Goal: Information Seeking & Learning: Learn about a topic

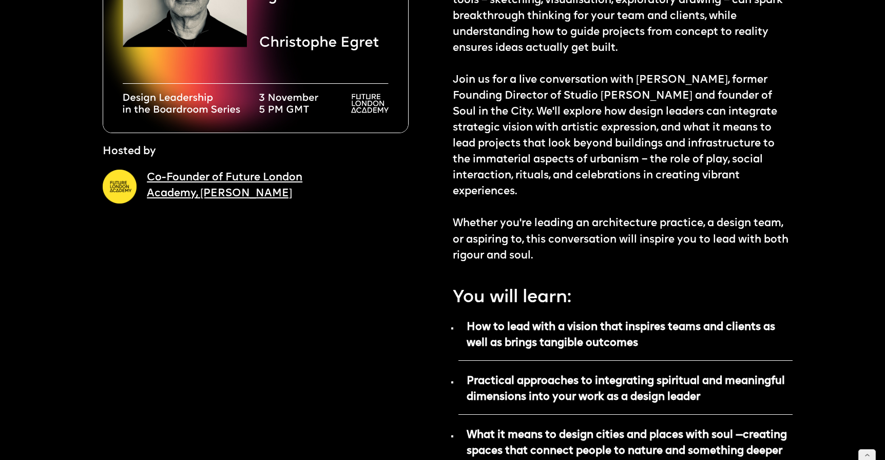
scroll to position [379, 0]
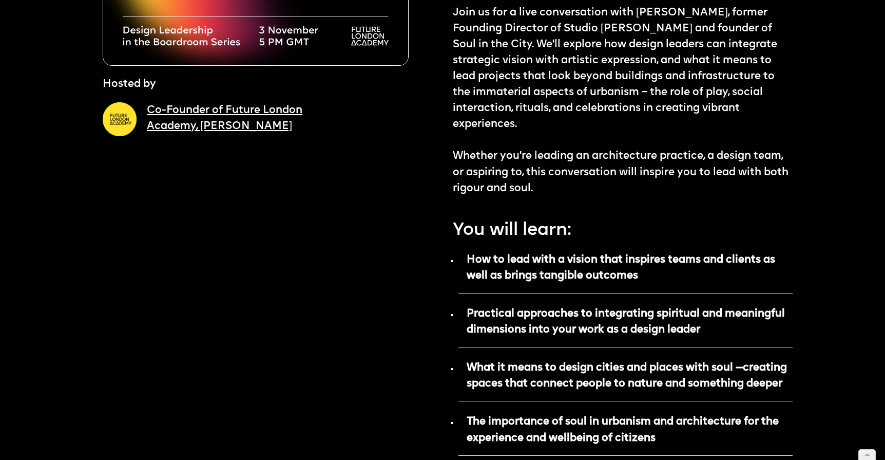
click at [650, 276] on p "How to lead with a vision that inspires teams and clients as well as brings tan…" at bounding box center [626, 271] width 334 height 44
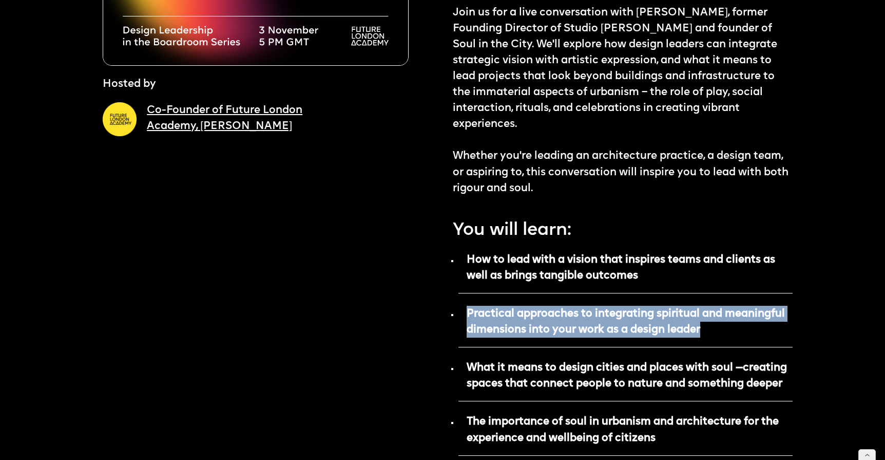
drag, startPoint x: 713, startPoint y: 330, endPoint x: 466, endPoint y: 312, distance: 247.2
click at [466, 312] on p "Practical approaches to integrating spiritual and meaningful dimensions into yo…" at bounding box center [626, 325] width 334 height 44
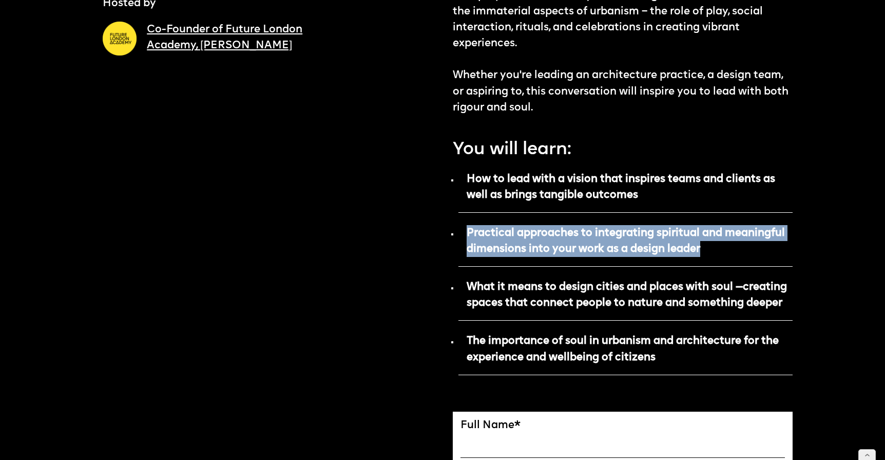
scroll to position [460, 0]
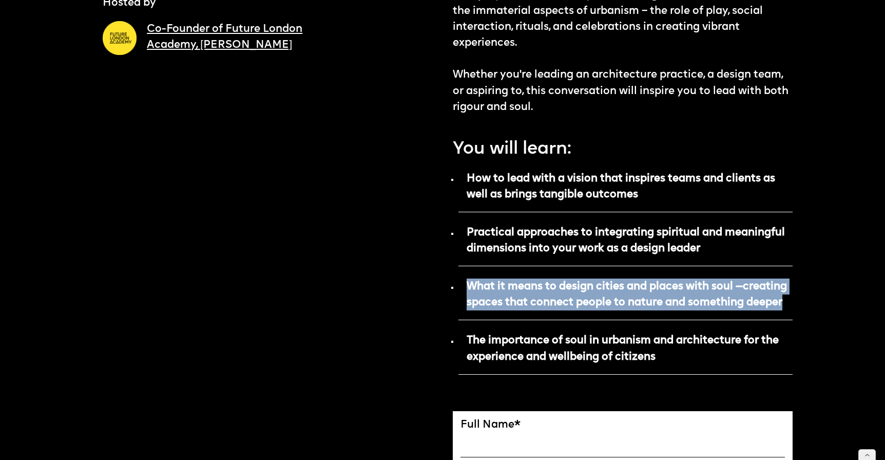
drag, startPoint x: 792, startPoint y: 302, endPoint x: 464, endPoint y: 285, distance: 329.1
click at [464, 285] on p "What it means to design cities and places with soul —creating spaces that conne…" at bounding box center [626, 298] width 334 height 44
copy strong "What it means to design cities and places with soul —creating spaces that conne…"
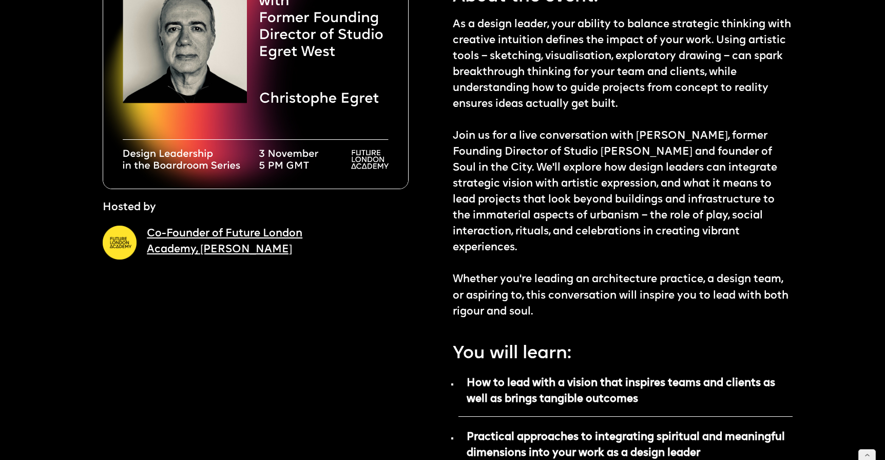
scroll to position [250, 0]
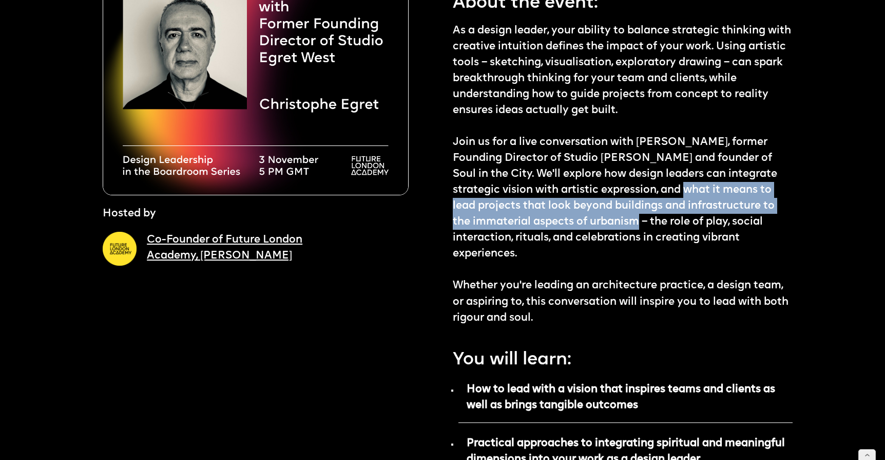
drag, startPoint x: 687, startPoint y: 189, endPoint x: 642, endPoint y: 214, distance: 51.3
click at [642, 214] on p "As a design leader, your ability to balance strategic thinking with creative in…" at bounding box center [623, 174] width 340 height 303
copy p "what it means to lead projects that look beyond buildings and infrastructure to…"
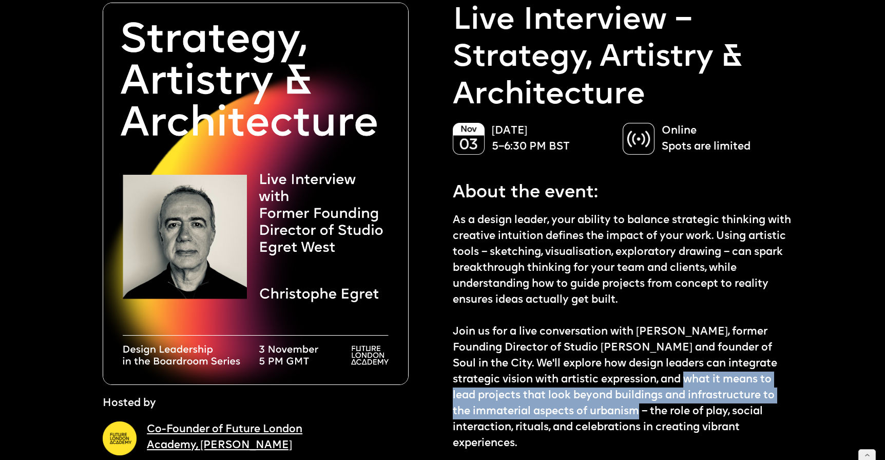
scroll to position [0, 0]
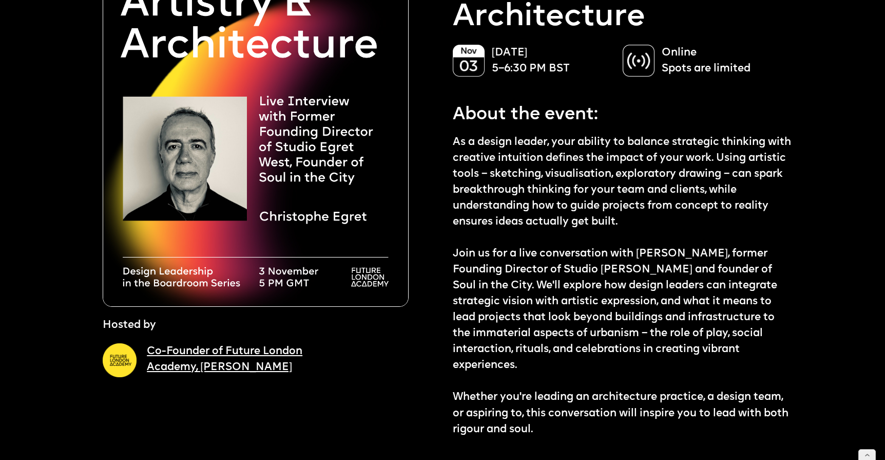
scroll to position [141, 0]
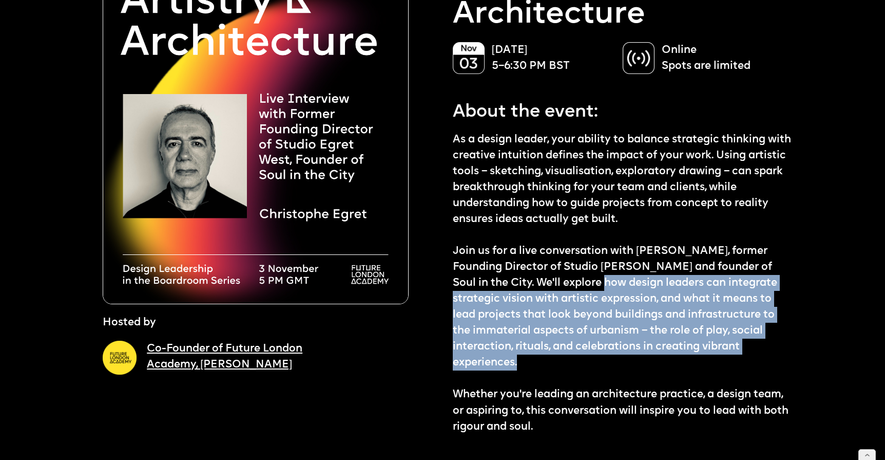
drag, startPoint x: 568, startPoint y: 279, endPoint x: 548, endPoint y: 361, distance: 84.5
click at [548, 361] on p "As a design leader, your ability to balance strategic thinking with creative in…" at bounding box center [623, 282] width 340 height 303
copy p "how design leaders can integrate strategic vision with artistic expression, and…"
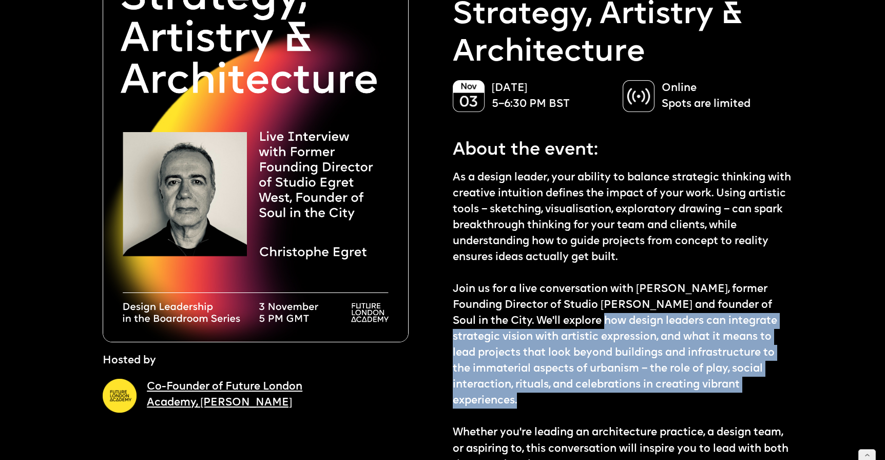
scroll to position [93, 0]
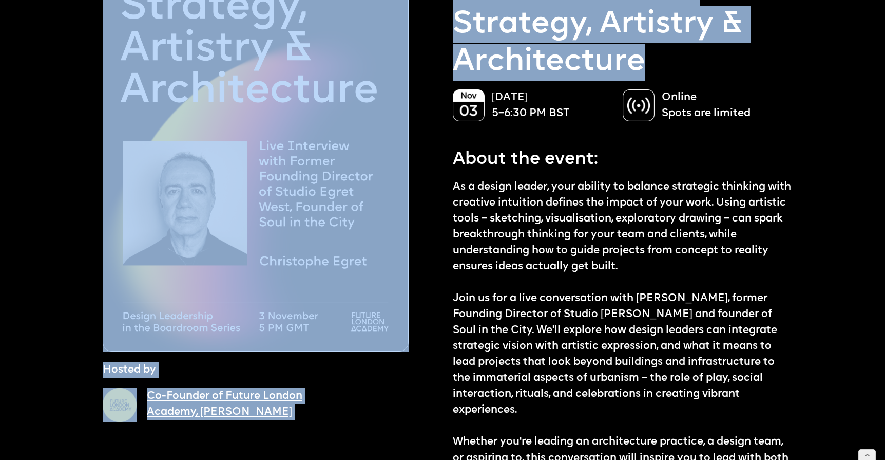
drag, startPoint x: 649, startPoint y: 62, endPoint x: 445, endPoint y: 17, distance: 208.7
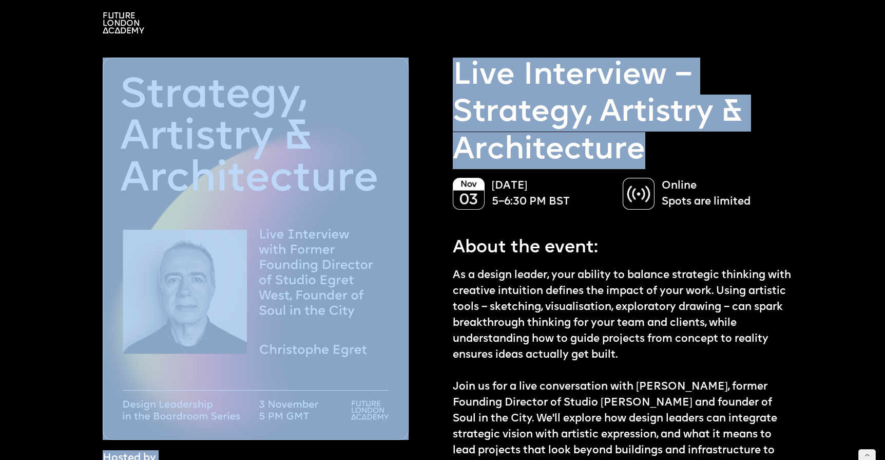
scroll to position [1, 0]
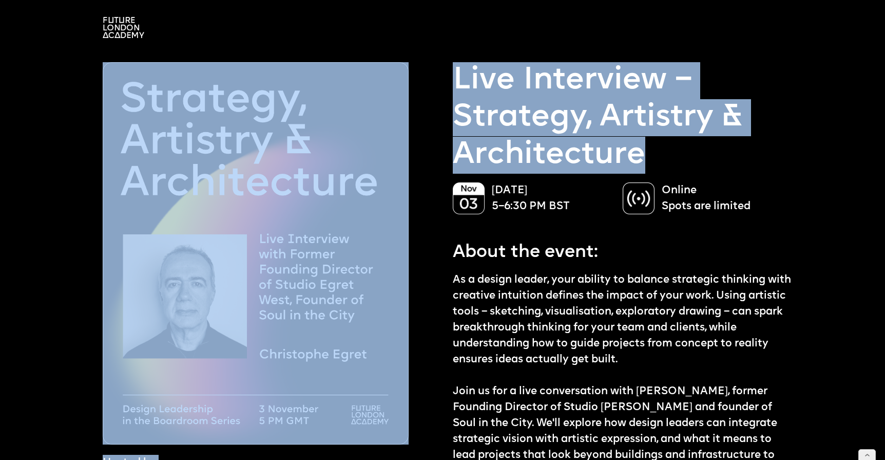
copy div "Hosted by Co-Founder of Future London Academy, Ekaterina Solomeina Reserve the …"
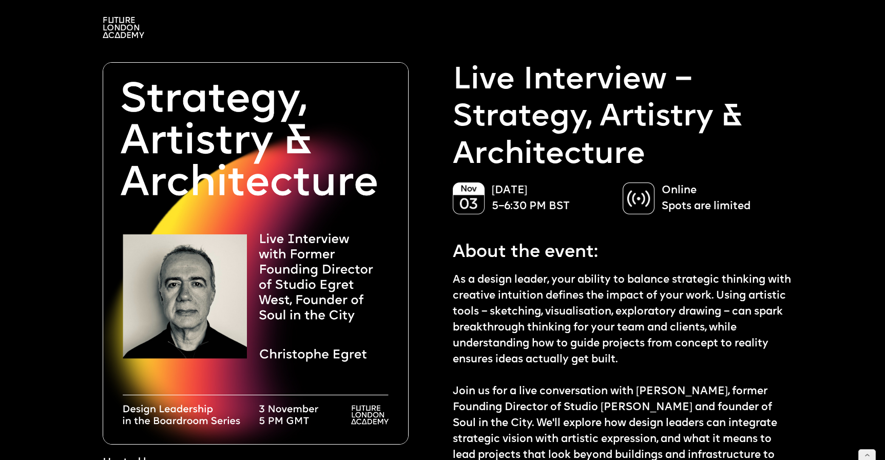
click at [511, 124] on p "Live Interview – Strategy, Artistry & Architecture" at bounding box center [623, 117] width 340 height 111
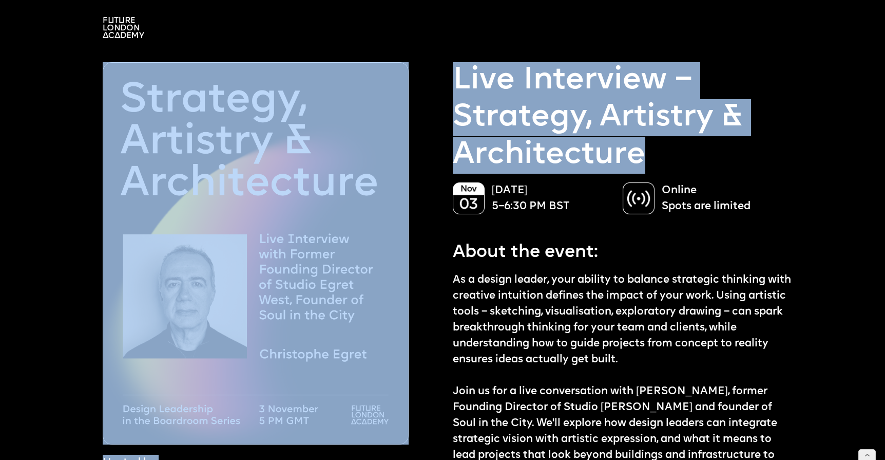
drag, startPoint x: 638, startPoint y: 156, endPoint x: 438, endPoint y: 64, distance: 220.6
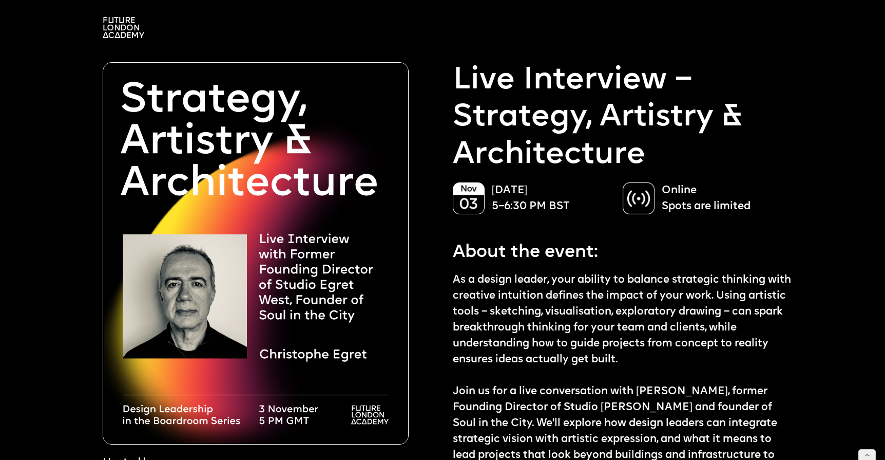
click at [478, 62] on p "Live Interview – Strategy, Artistry & Architecture" at bounding box center [623, 117] width 340 height 111
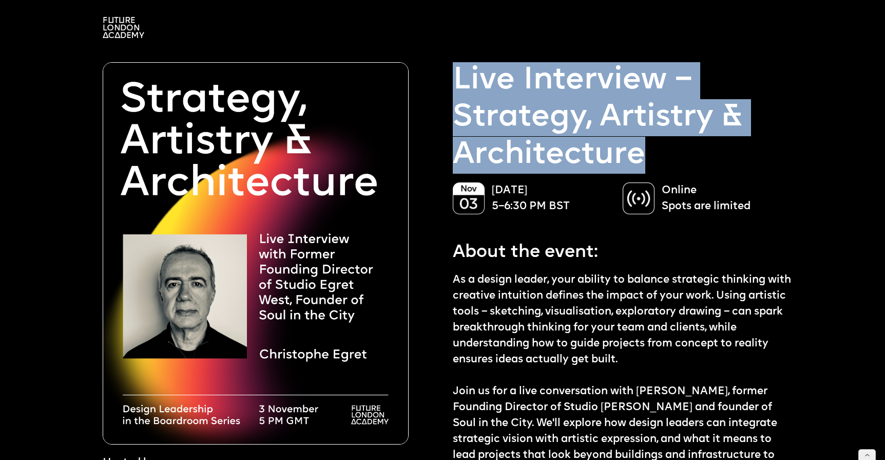
drag, startPoint x: 455, startPoint y: 71, endPoint x: 652, endPoint y: 144, distance: 210.4
click at [652, 144] on p "Live Interview – Strategy, Artistry & Architecture" at bounding box center [623, 117] width 340 height 111
copy p "Live Interview – Strategy, Artistry & Architecture"
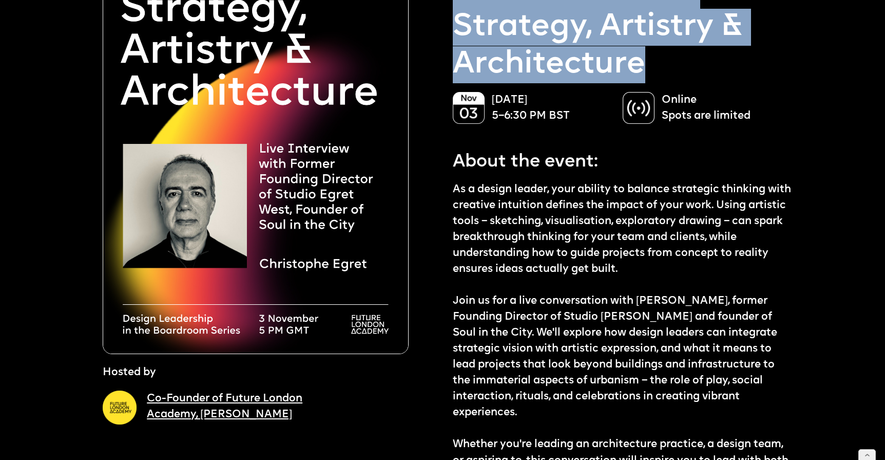
scroll to position [95, 0]
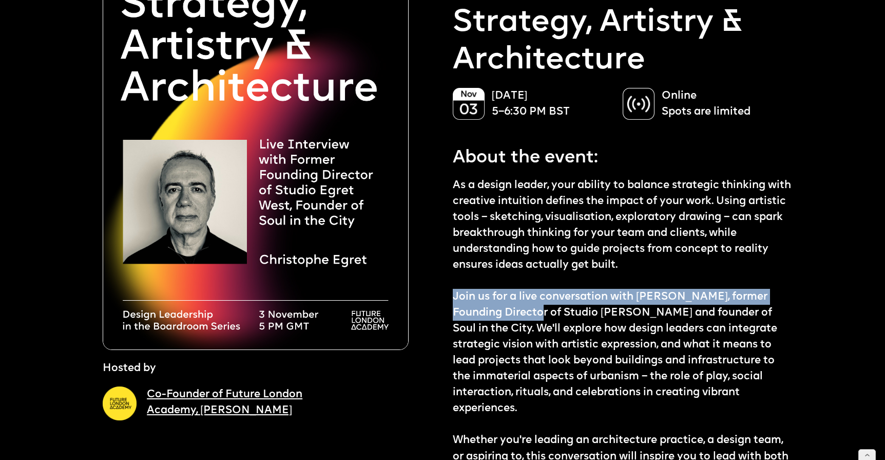
drag, startPoint x: 456, startPoint y: 294, endPoint x: 526, endPoint y: 310, distance: 72.8
click at [526, 310] on p "As a design leader, your ability to balance strategic thinking with creative in…" at bounding box center [623, 328] width 340 height 303
click at [469, 294] on p "As a design leader, your ability to balance strategic thinking with creative in…" at bounding box center [623, 328] width 340 height 303
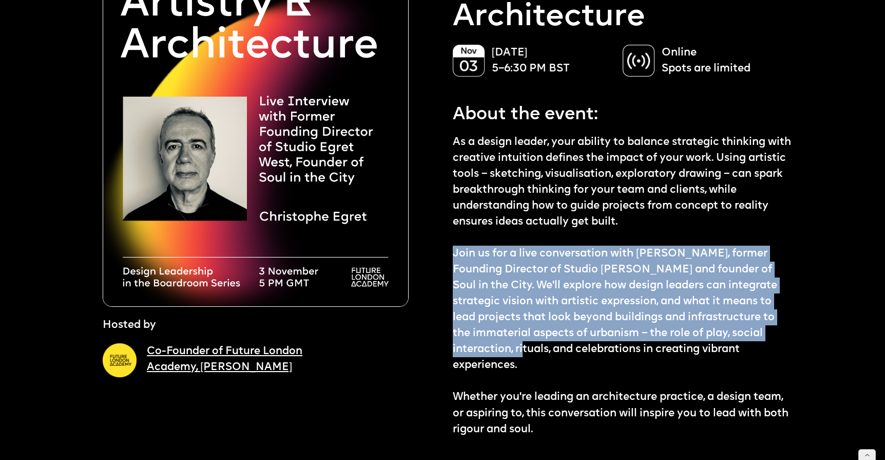
scroll to position [139, 0]
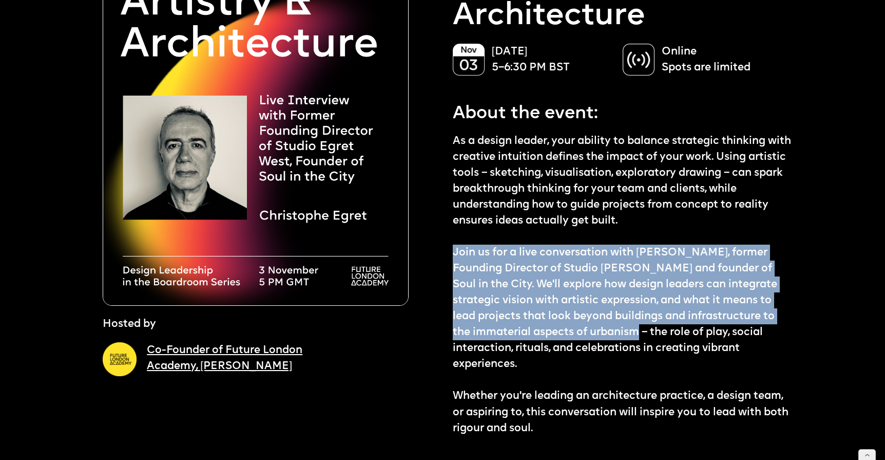
drag, startPoint x: 454, startPoint y: 294, endPoint x: 639, endPoint y: 328, distance: 188.1
click at [639, 328] on p "As a design leader, your ability to balance strategic thinking with creative in…" at bounding box center [623, 284] width 340 height 303
copy p "Join us for a live conversation with Christophe Egret, former Founding Director…"
click at [662, 323] on p "As a design leader, your ability to balance strategic thinking with creative in…" at bounding box center [623, 284] width 340 height 303
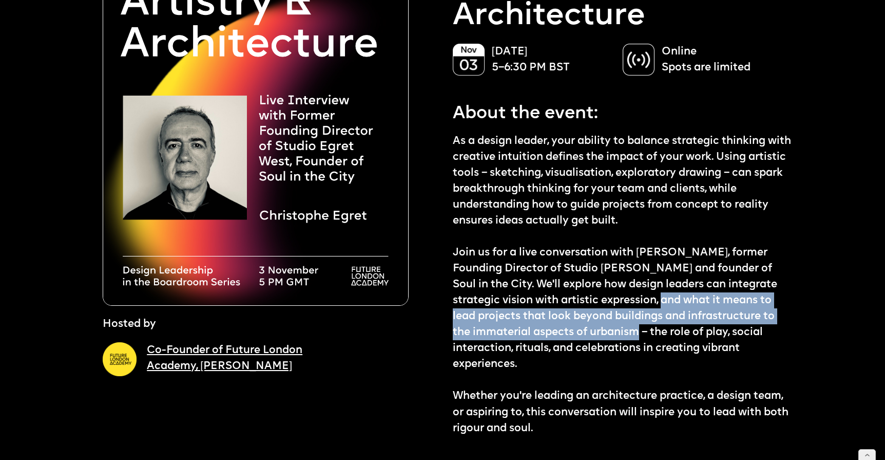
drag, startPoint x: 665, startPoint y: 298, endPoint x: 641, endPoint y: 329, distance: 39.2
click at [641, 329] on p "As a design leader, your ability to balance strategic thinking with creative in…" at bounding box center [623, 284] width 340 height 303
copy p "and what it means to lead projects that look beyond buildings and infrastructur…"
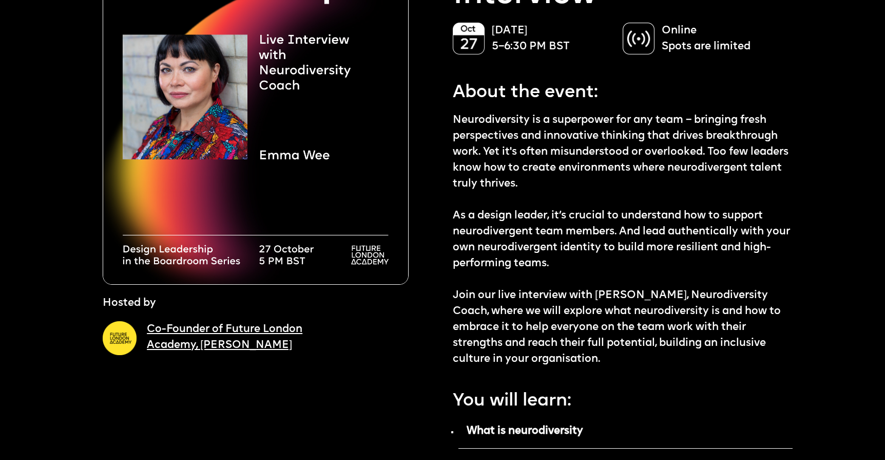
scroll to position [173, 0]
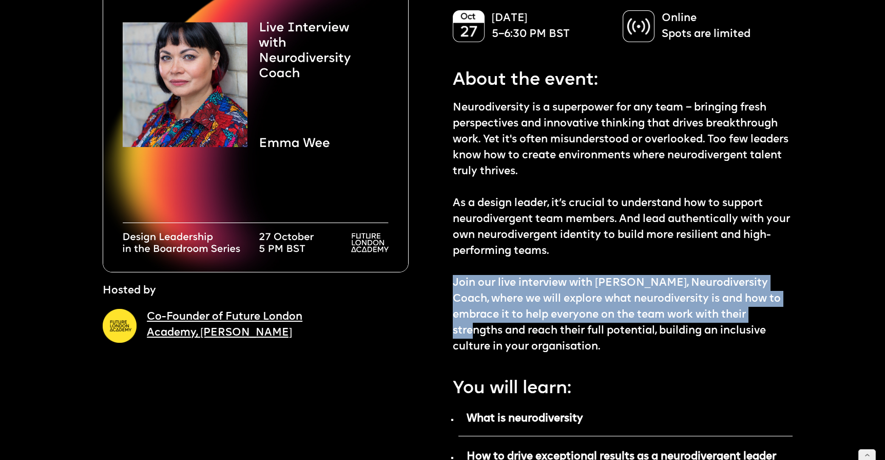
drag, startPoint x: 455, startPoint y: 282, endPoint x: 504, endPoint y: 326, distance: 65.8
click at [504, 326] on p "Neurodiversity is a superpower for any team – bringing fresh perspectives and i…" at bounding box center [623, 227] width 340 height 255
copy p "Join our live interview with Emma Wee, Neurodiversity Coach, where we will expl…"
click at [537, 308] on p "Neurodiversity is a superpower for any team – bringing fresh perspectives and i…" at bounding box center [623, 227] width 340 height 255
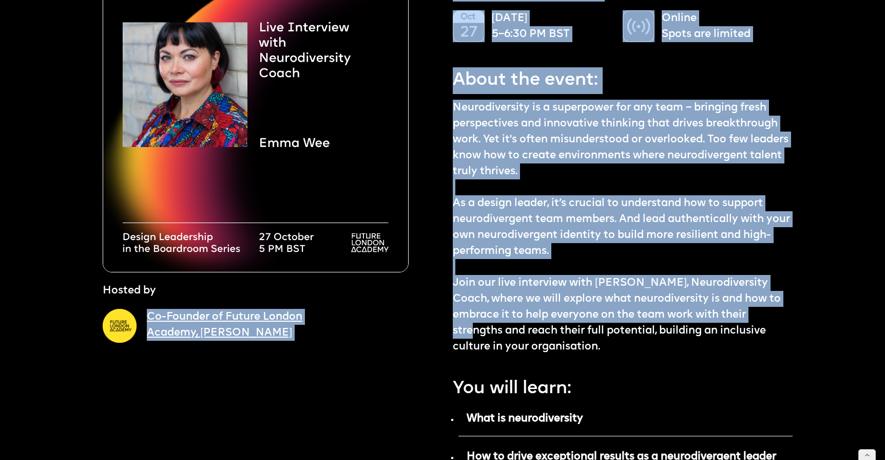
drag, startPoint x: 503, startPoint y: 328, endPoint x: 444, endPoint y: 279, distance: 77.0
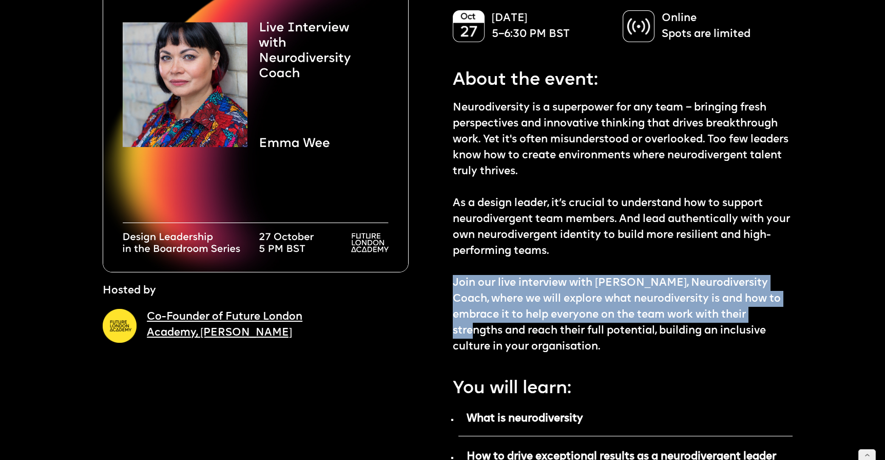
drag, startPoint x: 453, startPoint y: 280, endPoint x: 502, endPoint y: 325, distance: 65.8
click at [502, 325] on p "Neurodiversity is a superpower for any team – bringing fresh perspectives and i…" at bounding box center [623, 227] width 340 height 255
copy p "Join our live interview with Emma Wee, Neurodiversity Coach, where we will expl…"
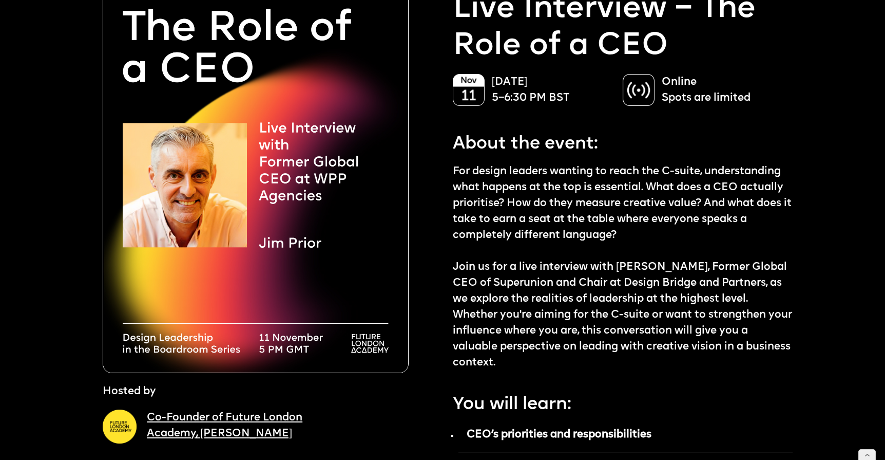
scroll to position [73, 0]
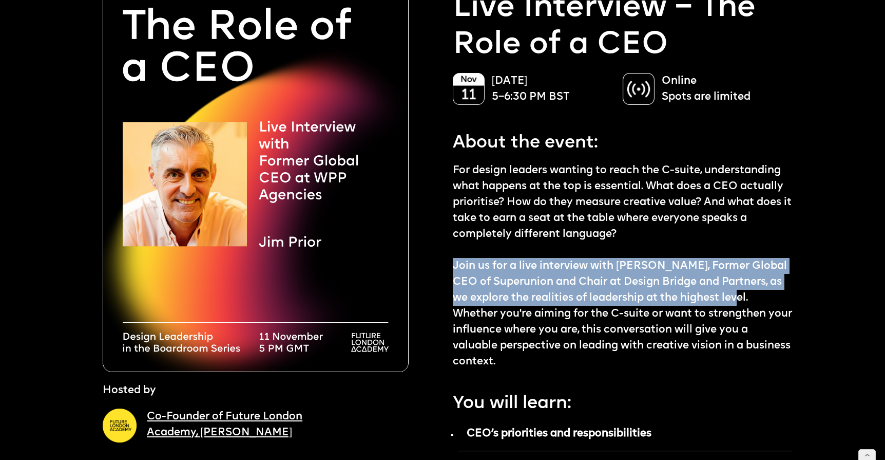
drag, startPoint x: 454, startPoint y: 264, endPoint x: 736, endPoint y: 293, distance: 283.9
click at [736, 293] on p "For design leaders wanting to reach the C-suite, understanding what happens at …" at bounding box center [623, 265] width 340 height 207
copy p "Join us for a live interview with Jim Prior, Former Global CEO of Superunion an…"
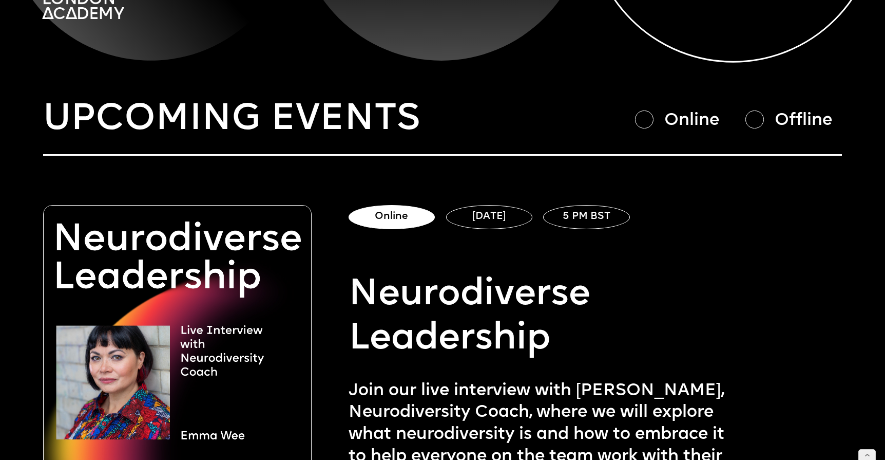
scroll to position [450, 0]
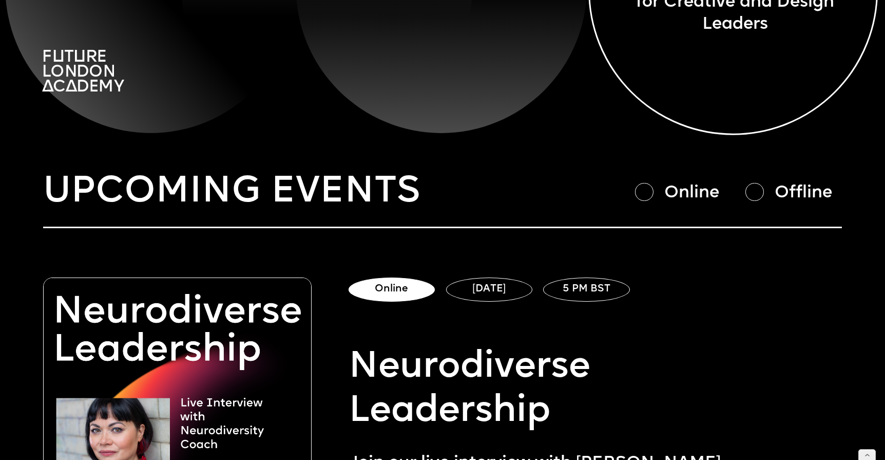
click at [757, 195] on div at bounding box center [755, 192] width 18 height 18
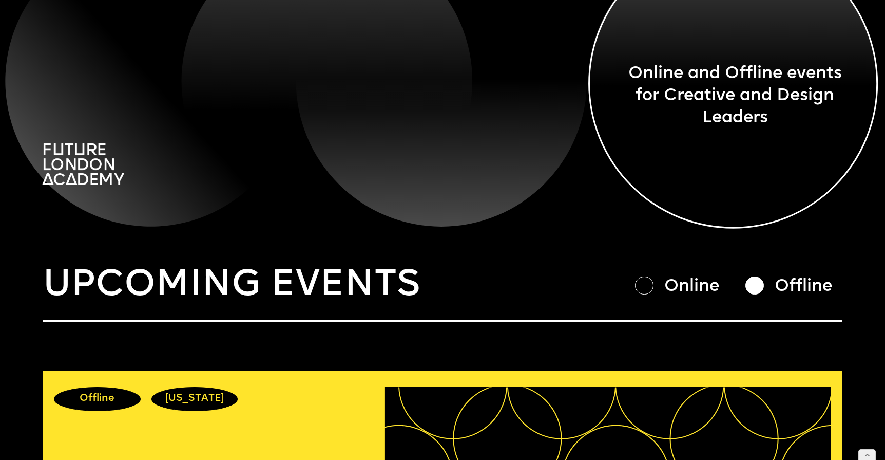
scroll to position [345, 0]
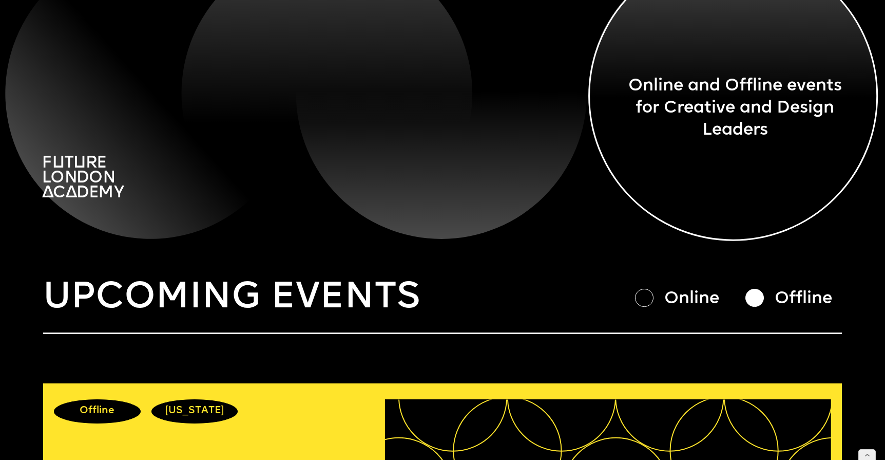
click at [647, 301] on div at bounding box center [644, 298] width 18 height 18
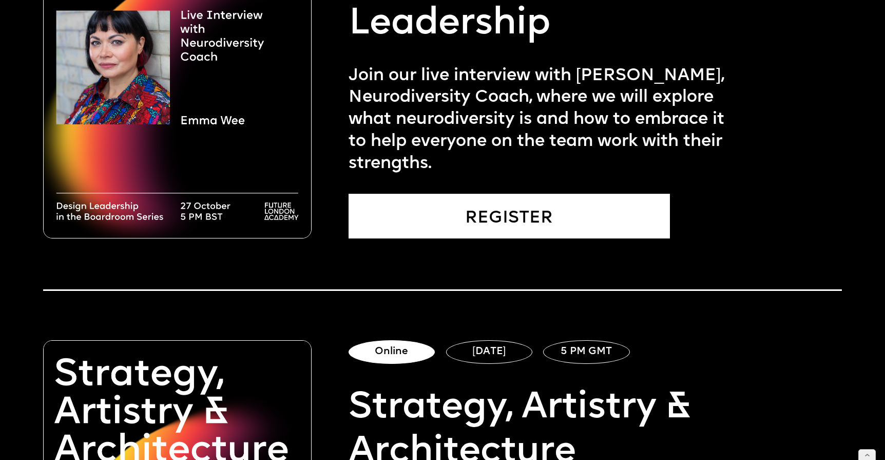
scroll to position [755, 0]
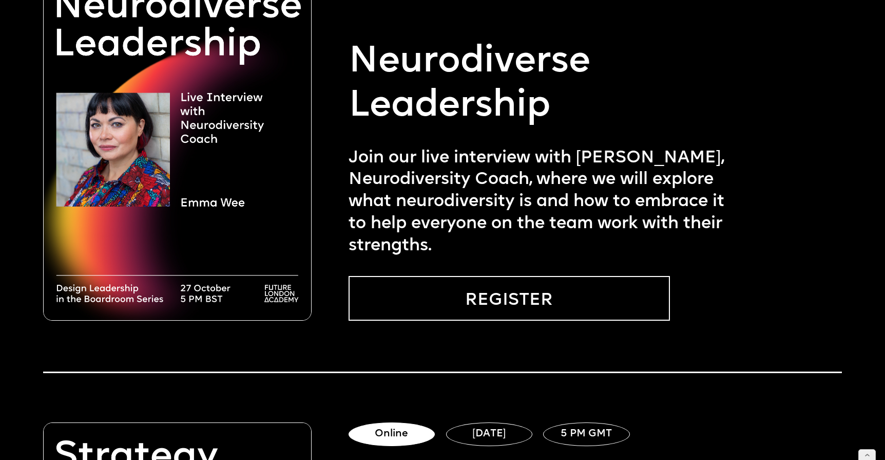
click at [473, 299] on link "REGISTER" at bounding box center [509, 298] width 321 height 44
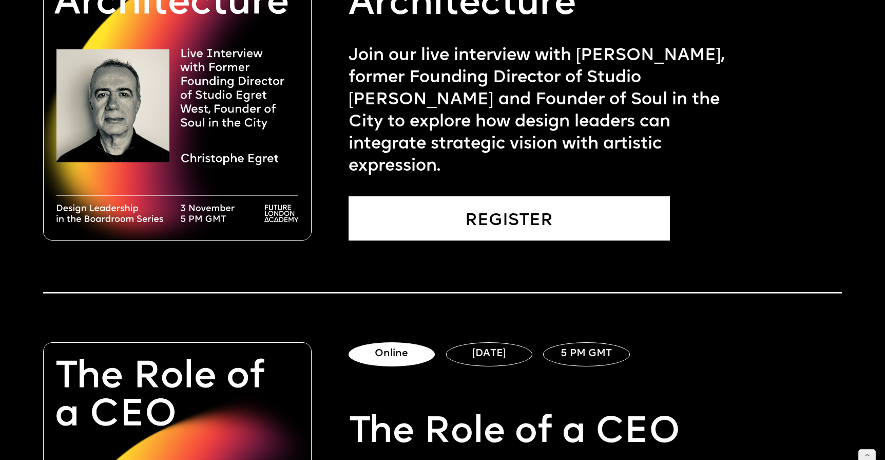
scroll to position [1360, 0]
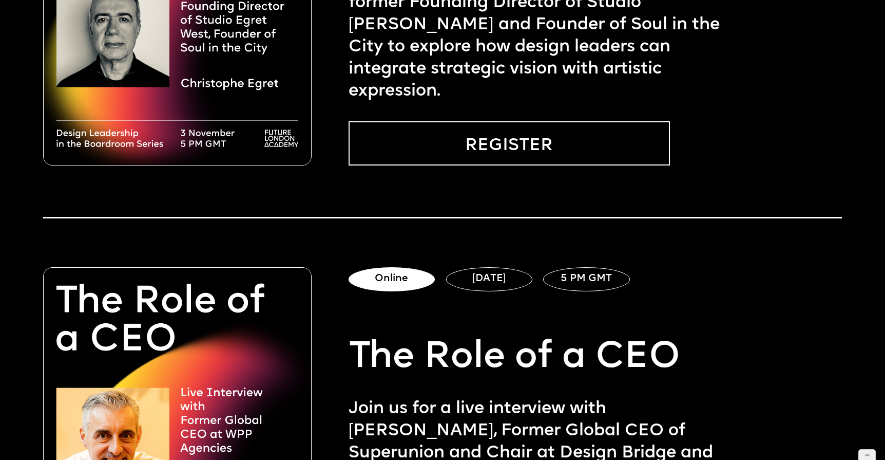
click at [479, 158] on link "REGISTER" at bounding box center [509, 143] width 321 height 44
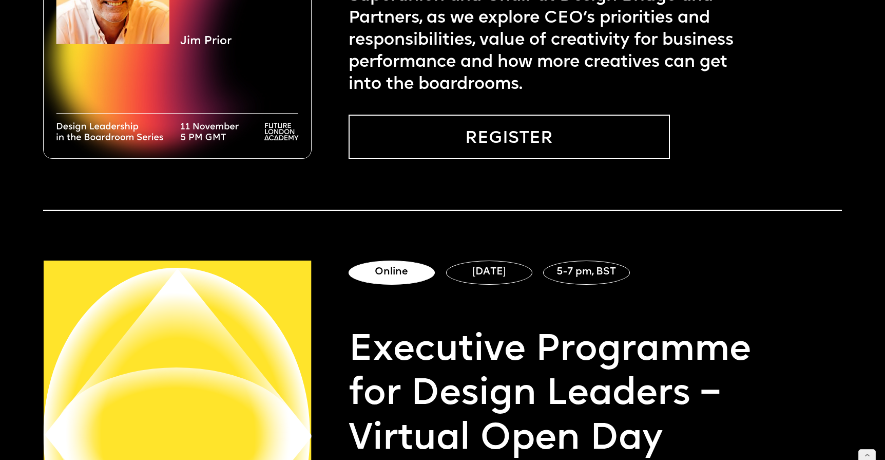
click at [476, 149] on link "REGISTER" at bounding box center [509, 137] width 321 height 44
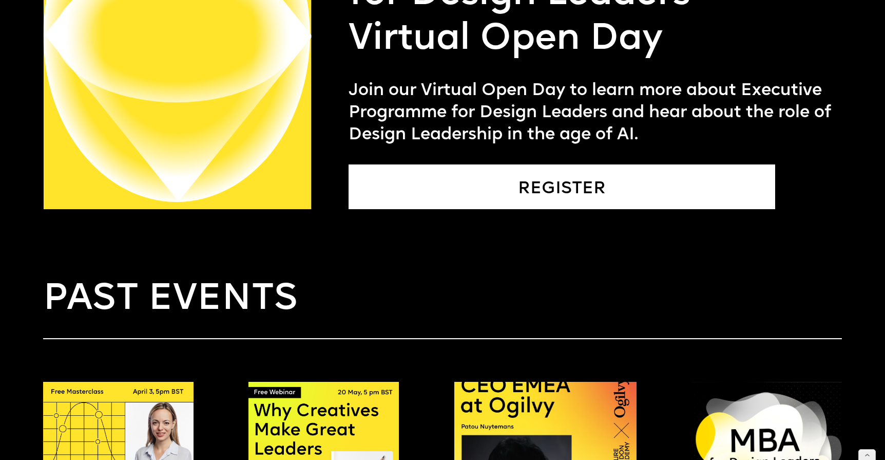
scroll to position [2224, 0]
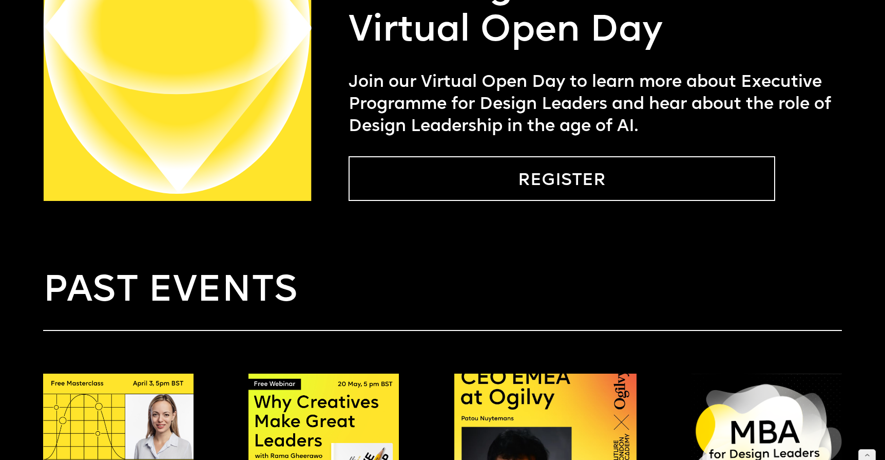
click at [470, 178] on link "REGISTER" at bounding box center [562, 178] width 427 height 44
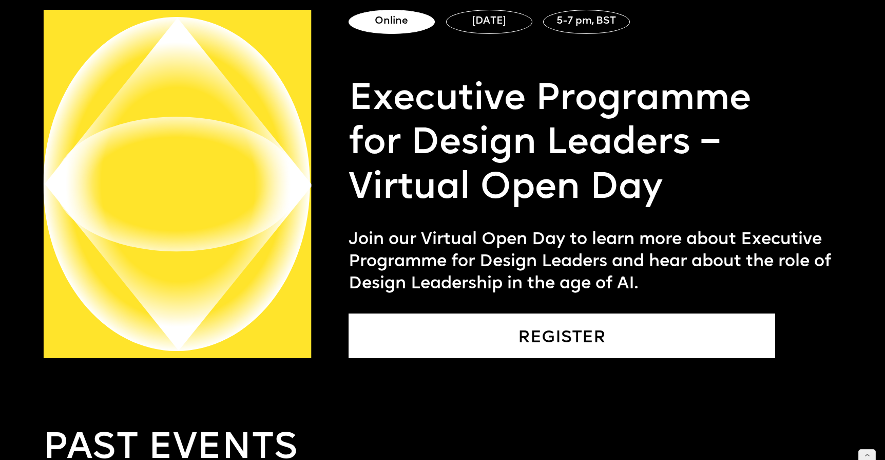
scroll to position [2065, 0]
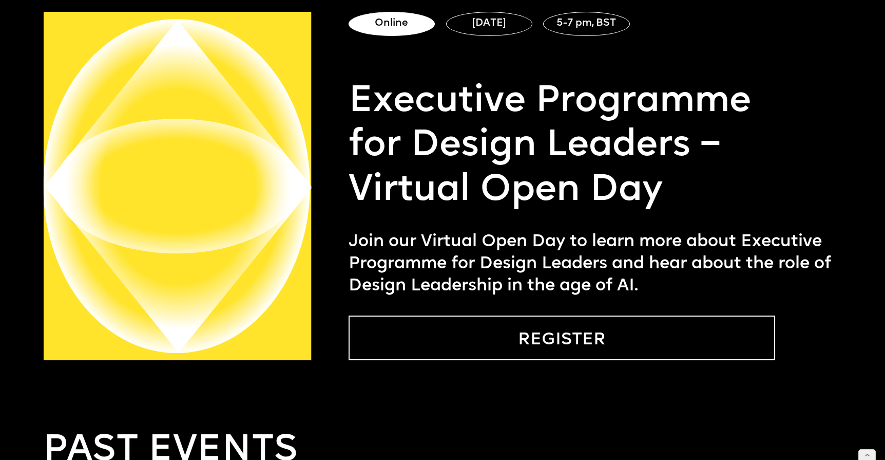
click at [524, 337] on link "REGISTER" at bounding box center [562, 337] width 427 height 44
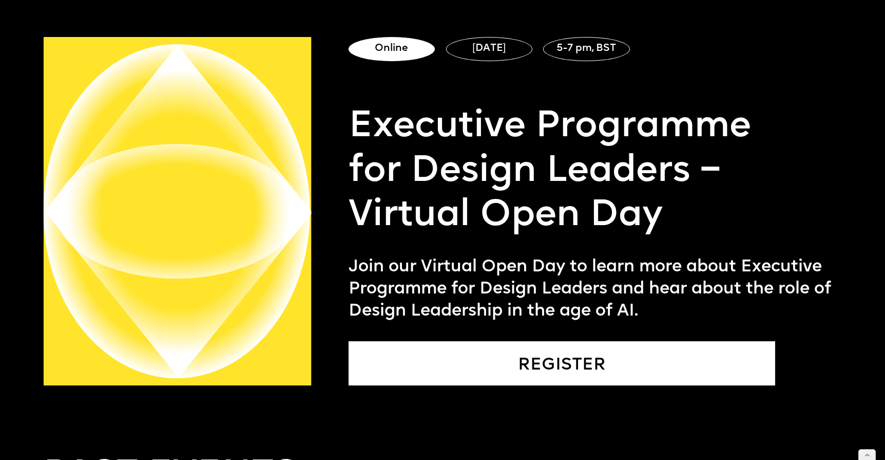
scroll to position [2413, 0]
